Goal: Find specific page/section: Find specific page/section

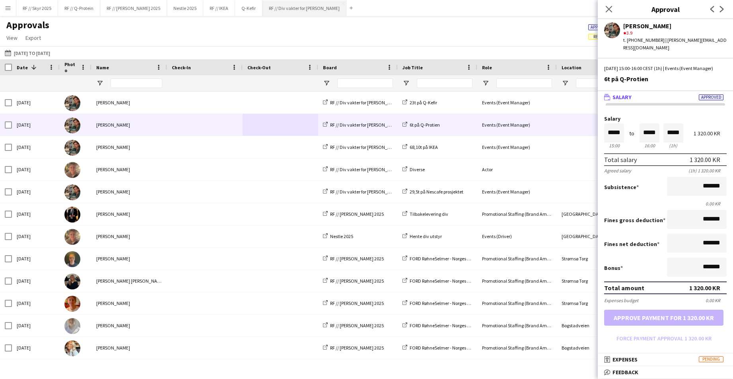
click at [281, 7] on button "RF // Div vakter for Fredrikke Close" at bounding box center [304, 8] width 84 height 16
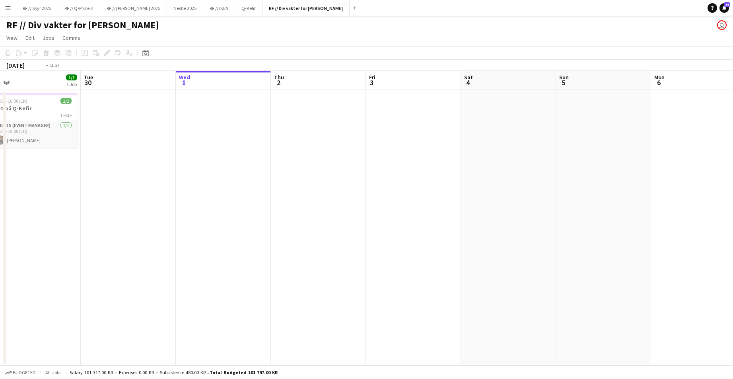
drag, startPoint x: 170, startPoint y: 97, endPoint x: 545, endPoint y: 111, distance: 374.8
click at [475, 110] on app-calendar-viewport "Sun 28 Mon 29 1/1 1 Job Tue 30 Wed 1 Thu 2 Fri 3 Sat 4 Sun 5 Mon 6 Tue 7 Wed 8 …" at bounding box center [366, 218] width 733 height 294
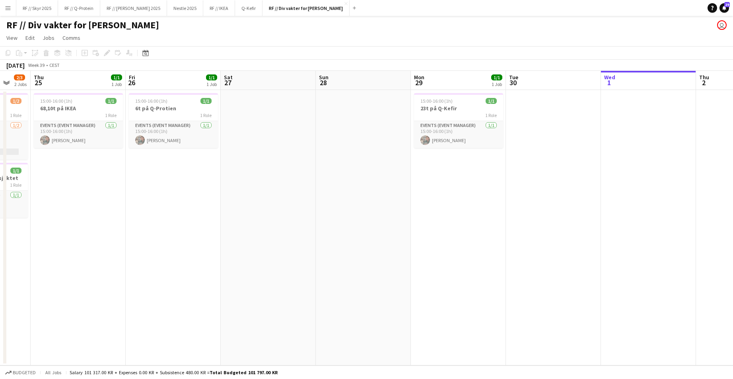
drag, startPoint x: 118, startPoint y: 167, endPoint x: 491, endPoint y: 156, distance: 372.7
click at [475, 155] on app-calendar-viewport "Tue 23 Wed 24 2/3 2 Jobs Thu 25 1/1 1 Job Fri 26 1/1 1 Job Sat 27 Sun 28 Mon 29…" at bounding box center [366, 218] width 733 height 294
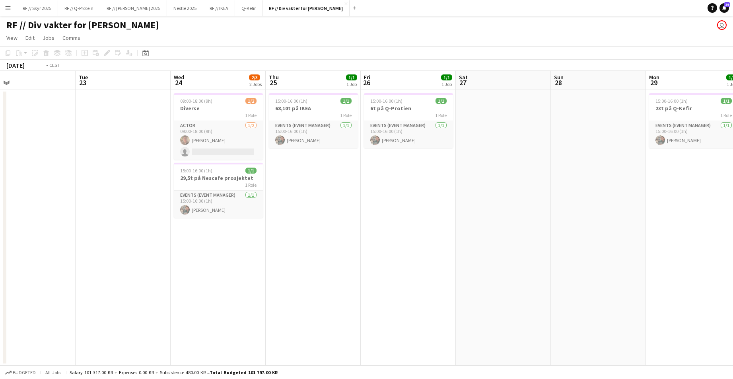
drag, startPoint x: 332, startPoint y: 148, endPoint x: 365, endPoint y: 151, distance: 33.5
click at [348, 148] on app-calendar-viewport "Sat 20 Sun 21 Mon 22 Tue 23 Wed 24 2/3 2 Jobs Thu 25 1/1 1 Job Fri 26 1/1 1 Job…" at bounding box center [366, 218] width 733 height 294
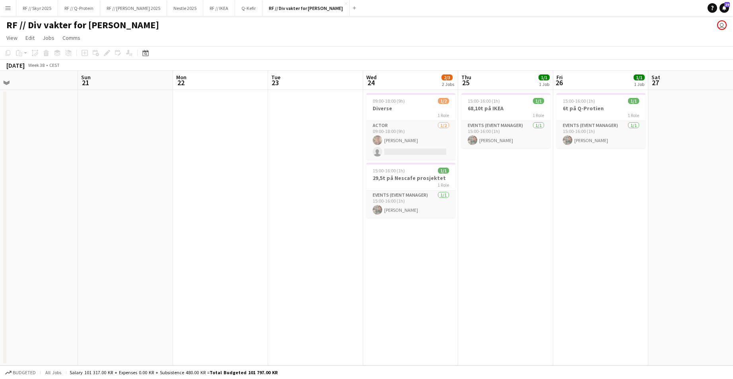
drag, startPoint x: 190, startPoint y: 156, endPoint x: 361, endPoint y: 149, distance: 170.8
click at [352, 149] on app-calendar-viewport "Thu 18 Fri 19 Sat 20 Sun 21 Mon 22 Tue 23 Wed 24 2/3 2 Jobs Thu 25 1/1 1 Job Fr…" at bounding box center [366, 218] width 733 height 294
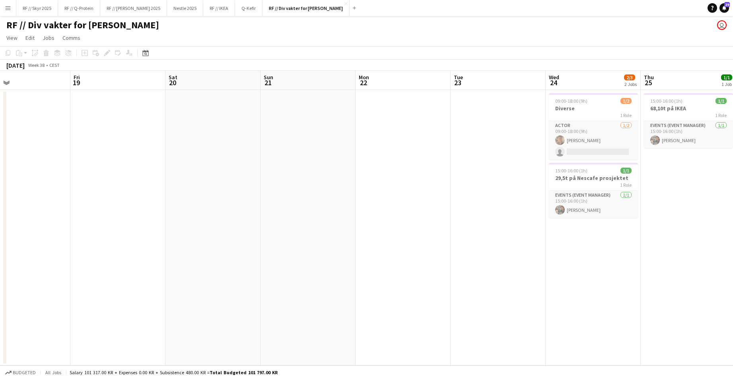
scroll to position [0, 172]
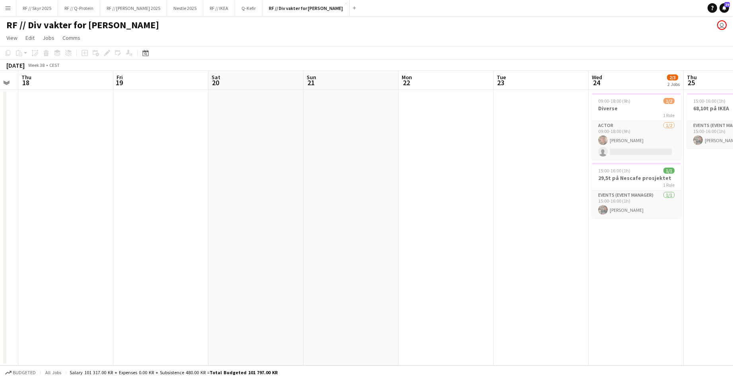
drag, startPoint x: 149, startPoint y: 165, endPoint x: 261, endPoint y: 165, distance: 112.5
click at [261, 165] on app-calendar-viewport "Tue 16 Wed 17 Thu 18 Fri 19 Sat 20 Sun 21 Mon 22 Tue 23 Wed 24 2/3 2 Jobs Thu 2…" at bounding box center [366, 218] width 733 height 294
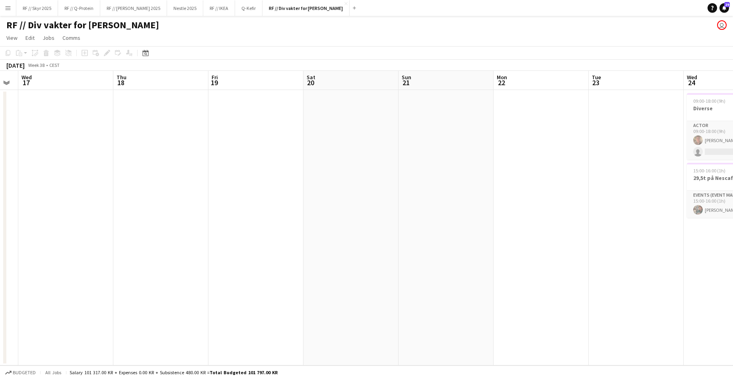
click at [256, 130] on app-date-cell at bounding box center [255, 227] width 95 height 275
